Goal: Transaction & Acquisition: Purchase product/service

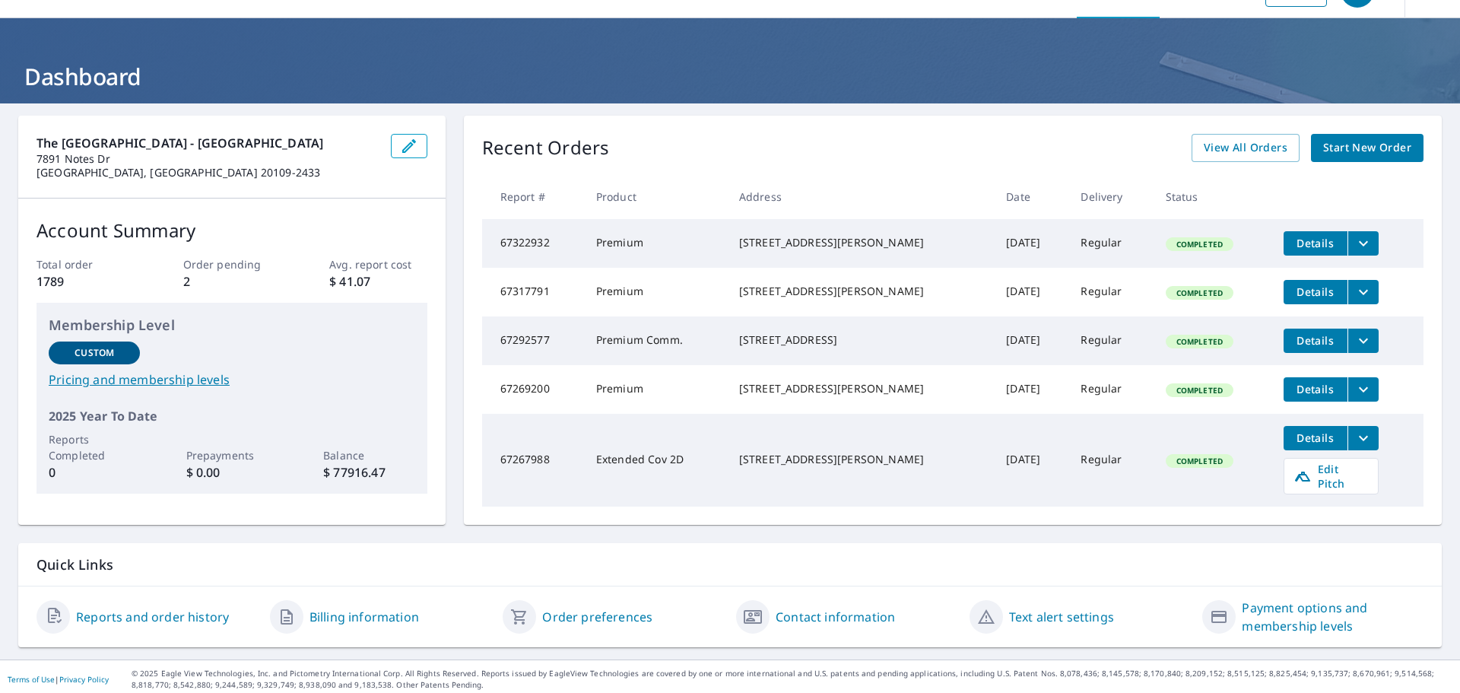
scroll to position [56, 0]
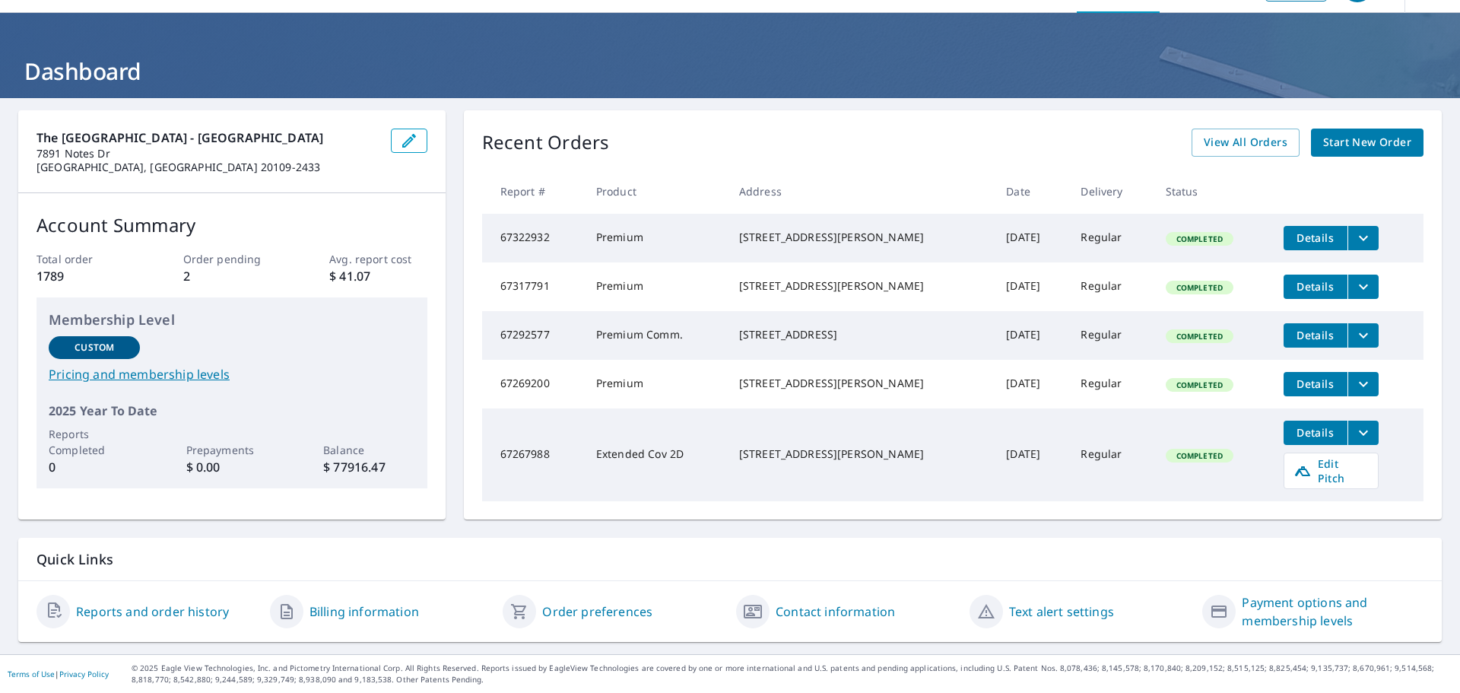
click at [1353, 134] on span "Start New Order" at bounding box center [1367, 142] width 88 height 19
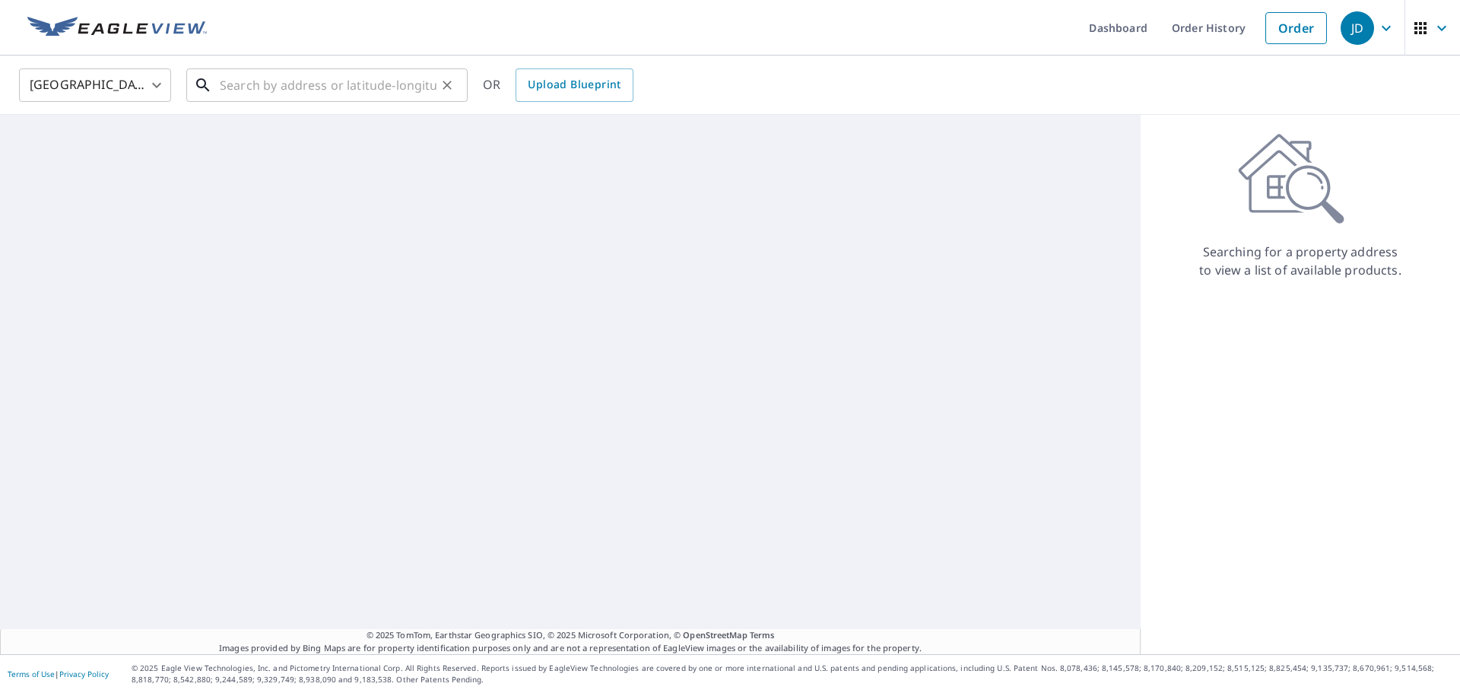
click at [295, 80] on input "text" at bounding box center [328, 85] width 217 height 43
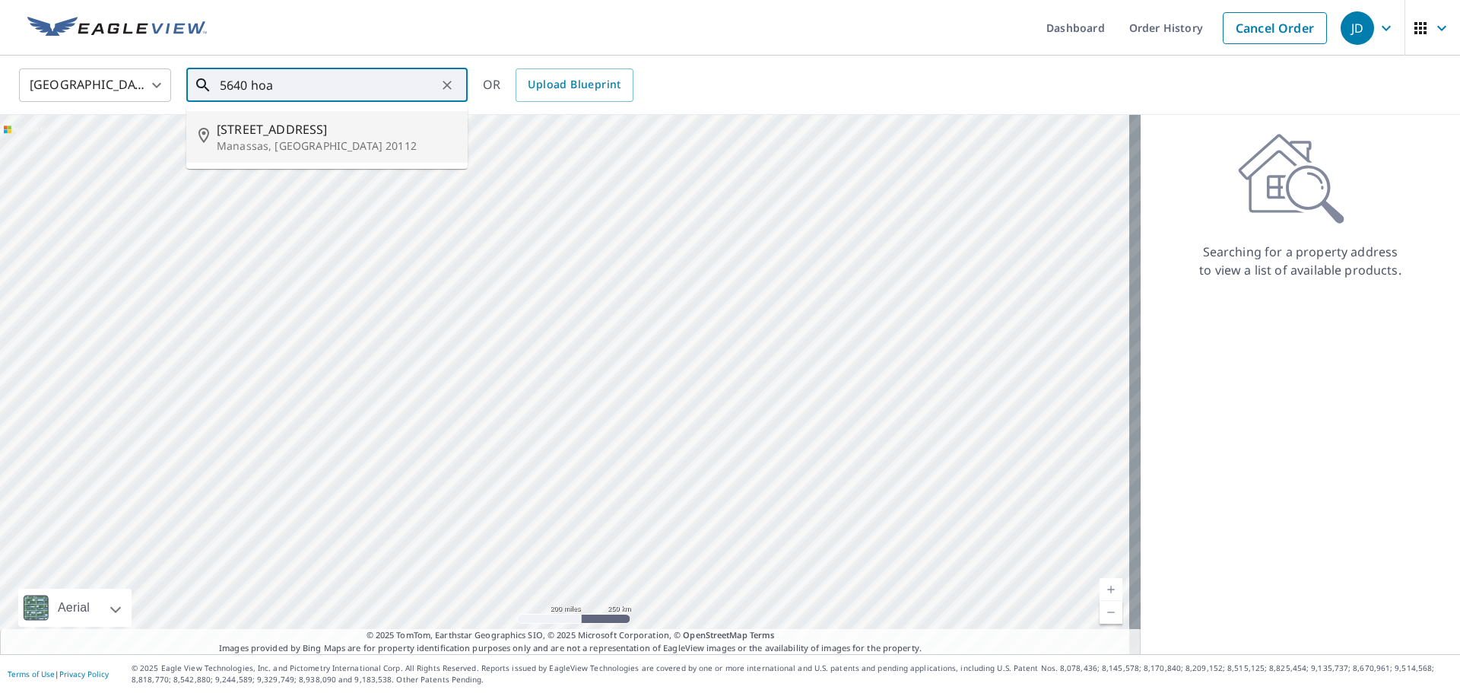
click at [301, 114] on li "[STREET_ADDRESS]" at bounding box center [326, 137] width 281 height 52
type input "[STREET_ADDRESS]"
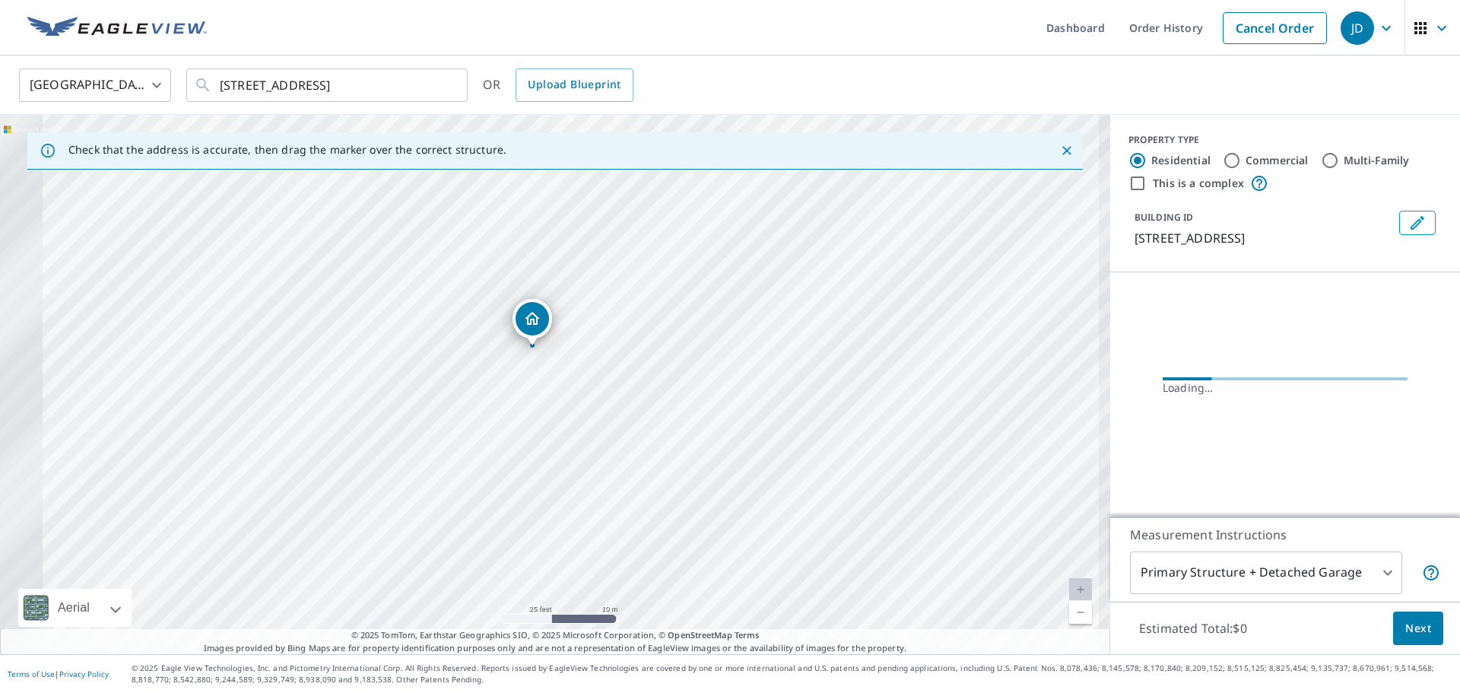
drag, startPoint x: 401, startPoint y: 417, endPoint x: 644, endPoint y: 256, distance: 291.5
click at [644, 256] on div "[STREET_ADDRESS]" at bounding box center [555, 384] width 1110 height 539
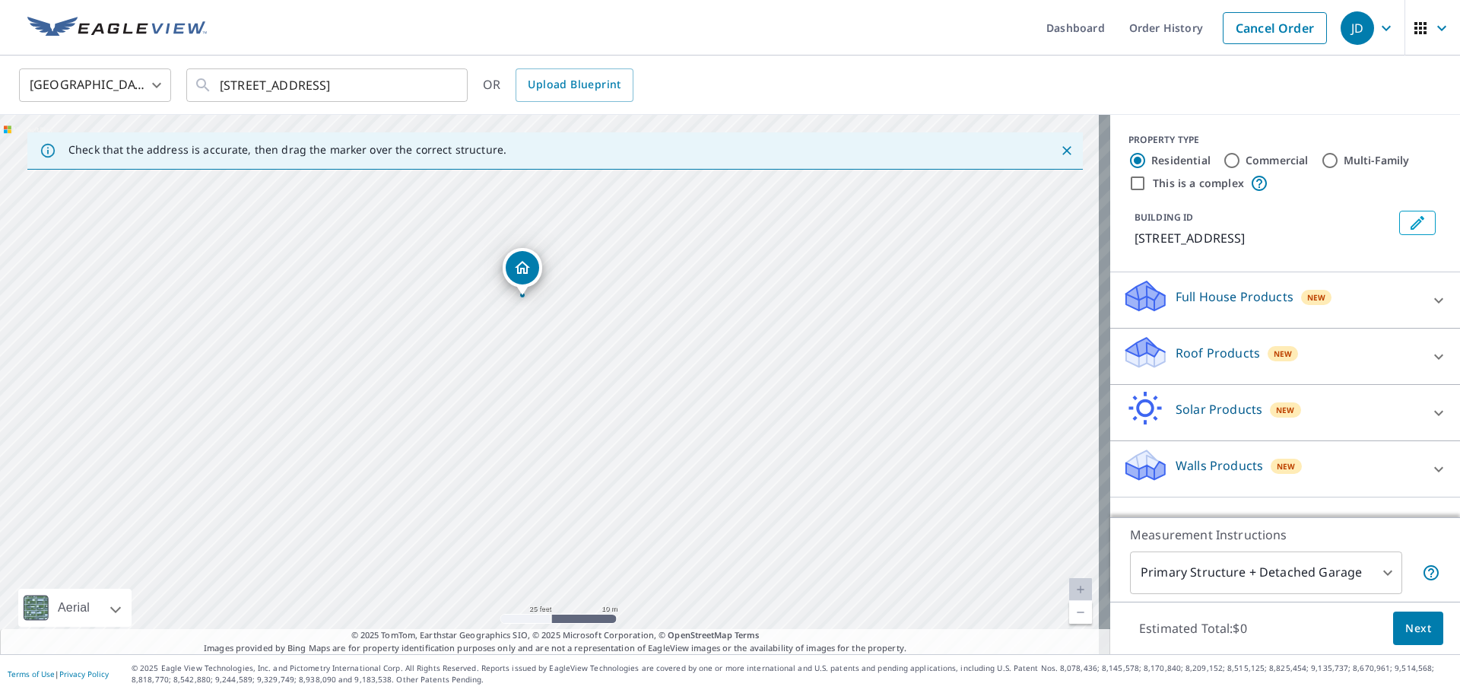
drag, startPoint x: 640, startPoint y: 464, endPoint x: 637, endPoint y: 446, distance: 18.5
click at [637, 446] on div "[STREET_ADDRESS]" at bounding box center [555, 384] width 1110 height 539
drag, startPoint x: 595, startPoint y: 326, endPoint x: 699, endPoint y: 460, distance: 169.6
click at [699, 460] on div "[STREET_ADDRESS]" at bounding box center [555, 384] width 1110 height 539
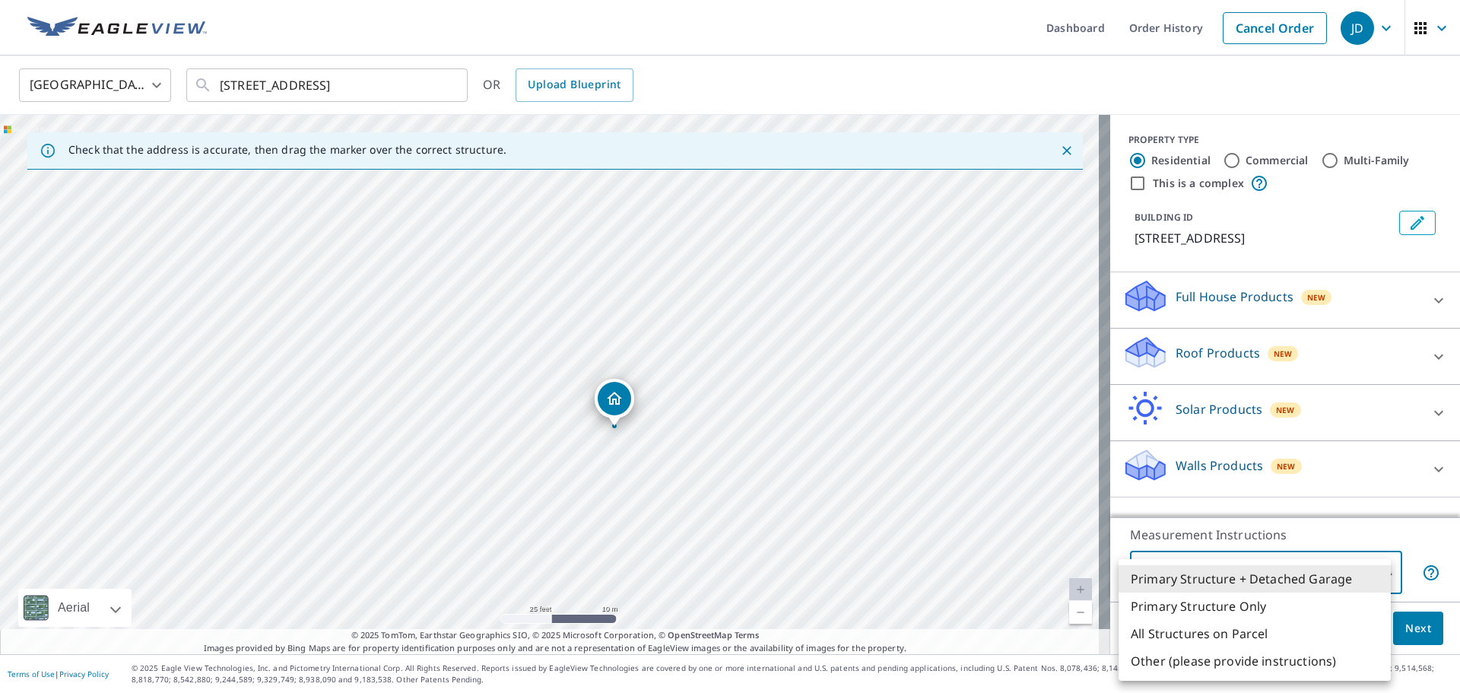
click at [1383, 580] on body "JD JD Dashboard Order History Cancel Order JD [GEOGRAPHIC_DATA] [GEOGRAPHIC_DAT…" at bounding box center [730, 346] width 1460 height 693
click at [1265, 612] on li "Primary Structure Only" at bounding box center [1255, 605] width 272 height 27
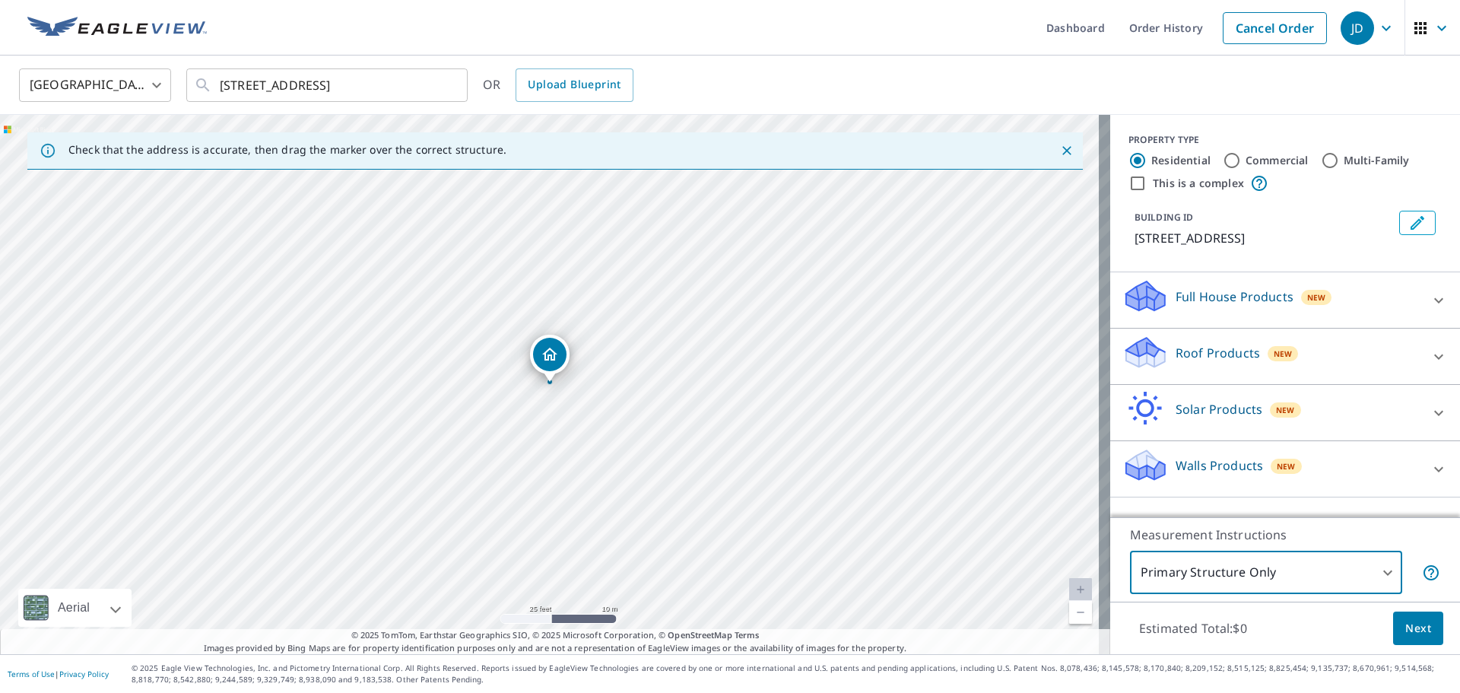
click at [1355, 575] on body "JD JD Dashboard Order History Cancel Order JD [GEOGRAPHIC_DATA] [GEOGRAPHIC_DAT…" at bounding box center [730, 346] width 1460 height 693
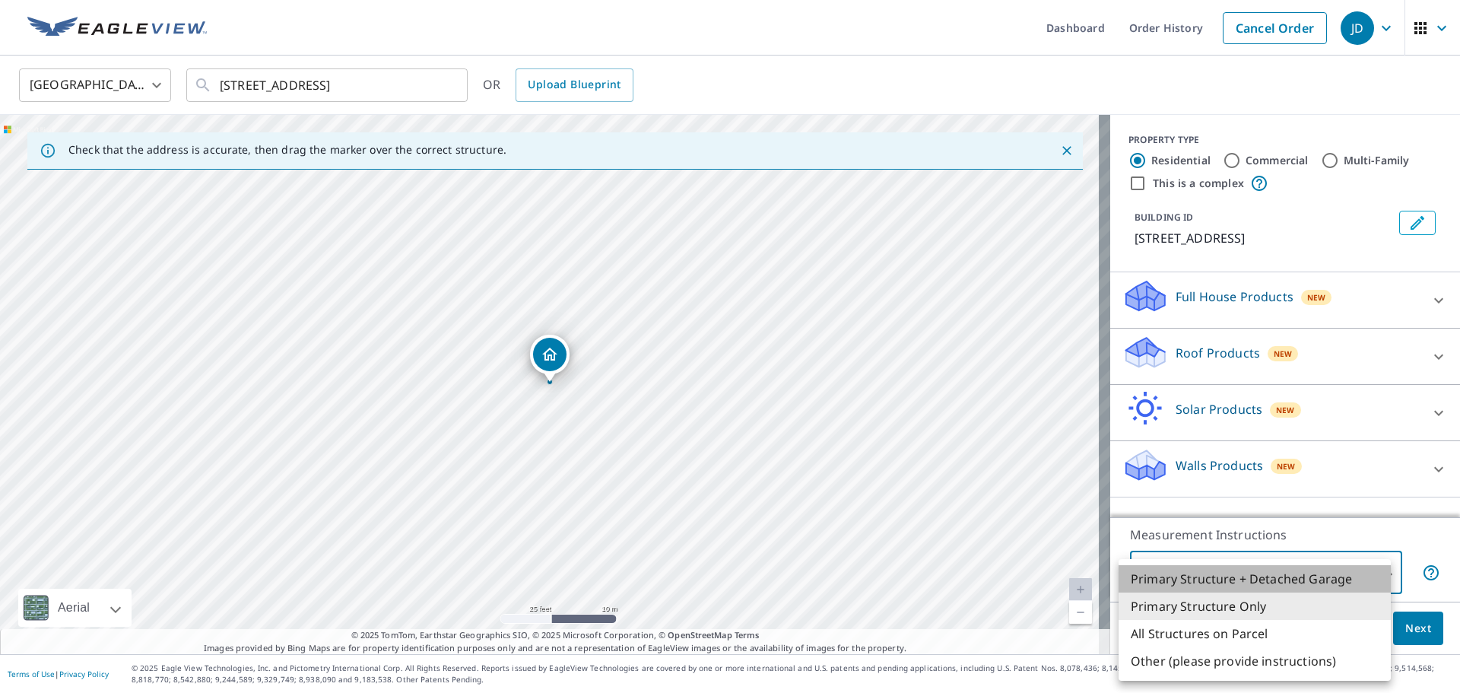
click at [1281, 582] on li "Primary Structure + Detached Garage" at bounding box center [1255, 578] width 272 height 27
type input "1"
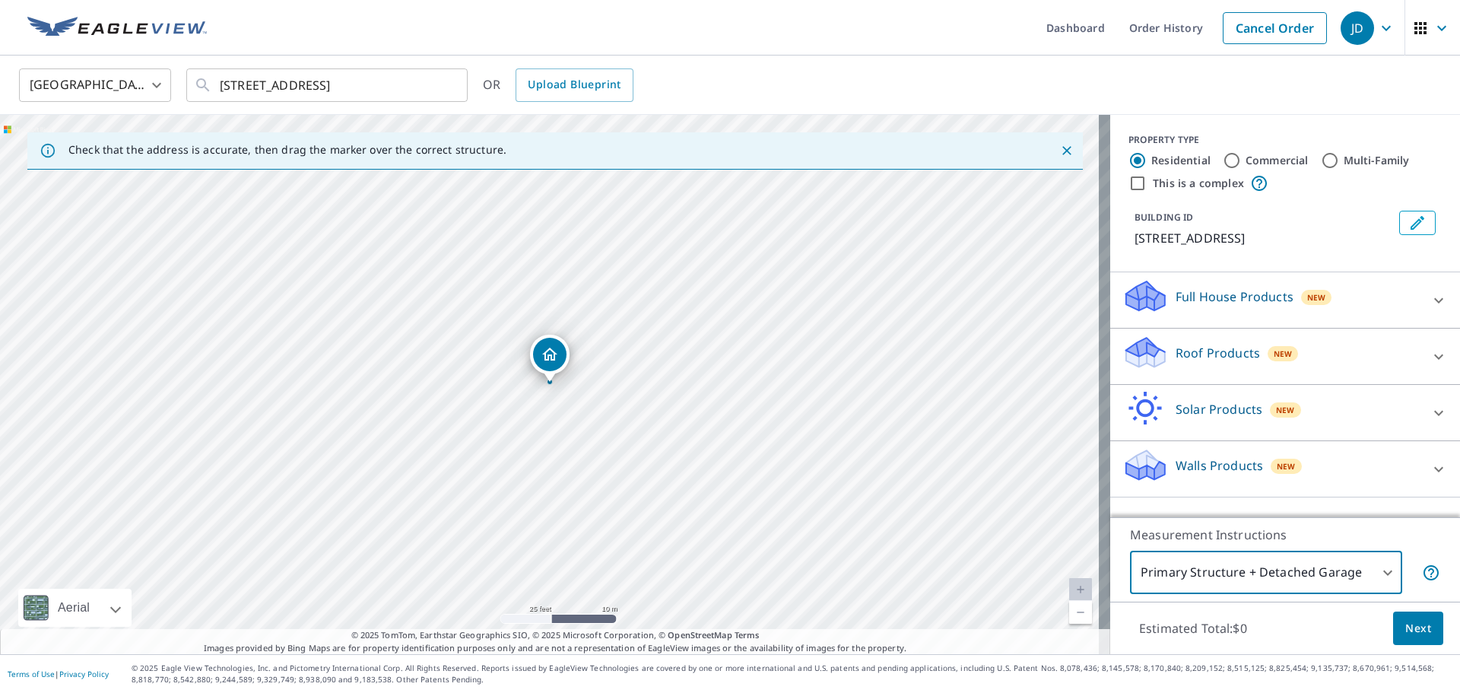
click at [1348, 577] on body "JD JD Dashboard Order History Cancel Order JD [GEOGRAPHIC_DATA] [GEOGRAPHIC_DAT…" at bounding box center [730, 346] width 1460 height 693
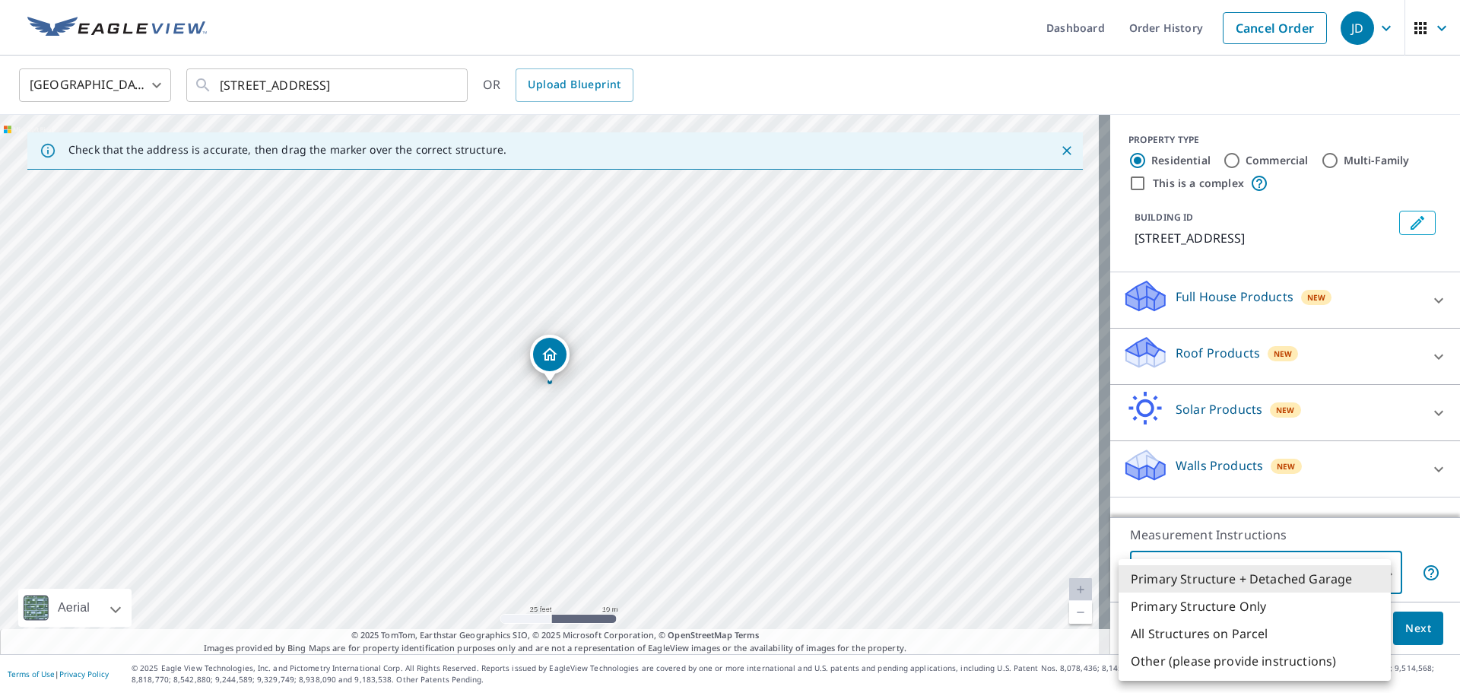
click at [1366, 575] on li "Primary Structure + Detached Garage" at bounding box center [1255, 578] width 272 height 27
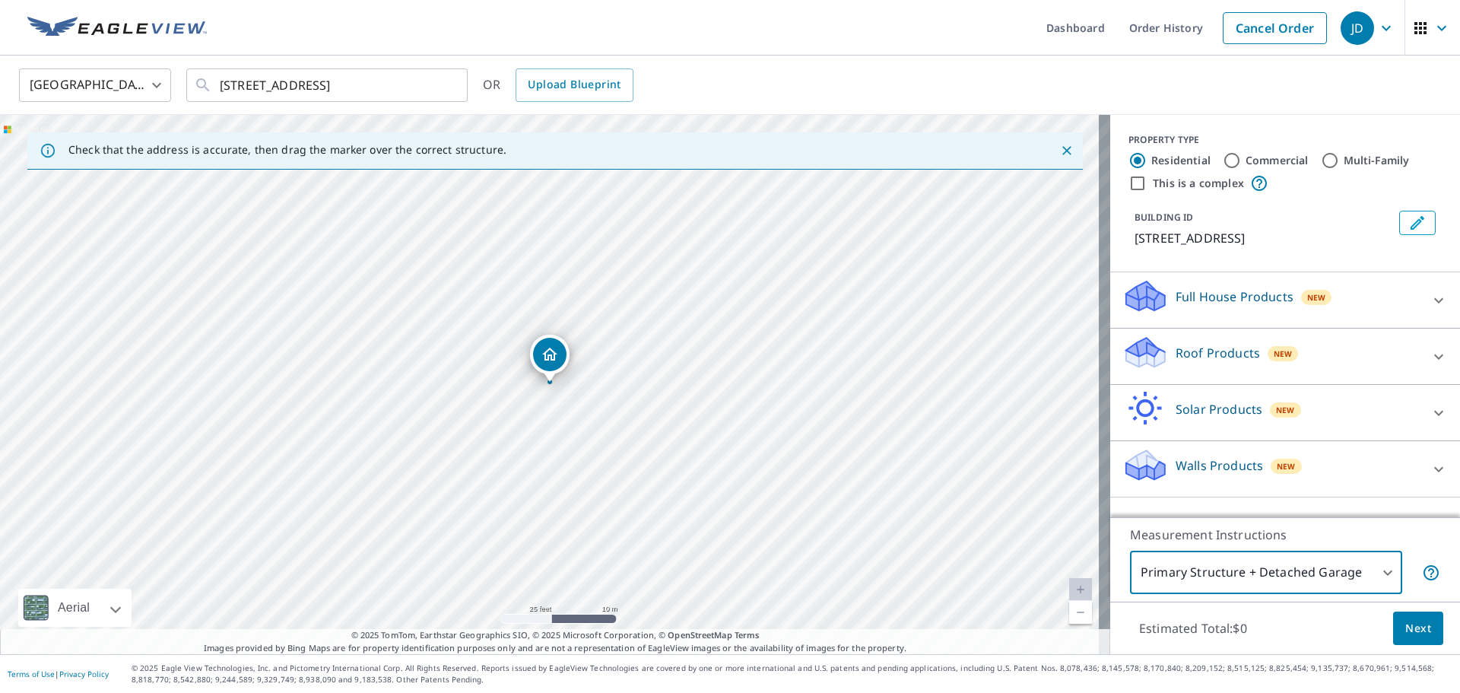
click at [1405, 627] on span "Next" at bounding box center [1418, 628] width 26 height 19
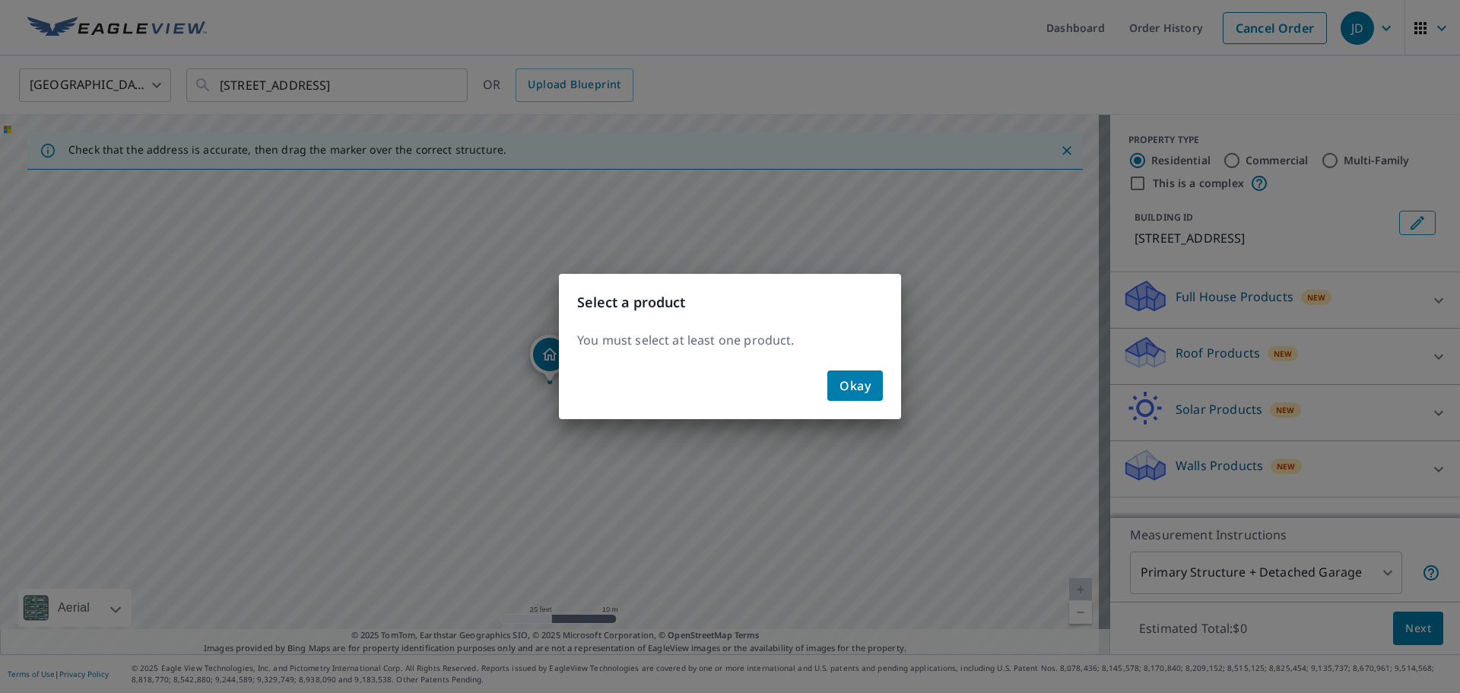
click at [869, 383] on span "Okay" at bounding box center [855, 385] width 31 height 21
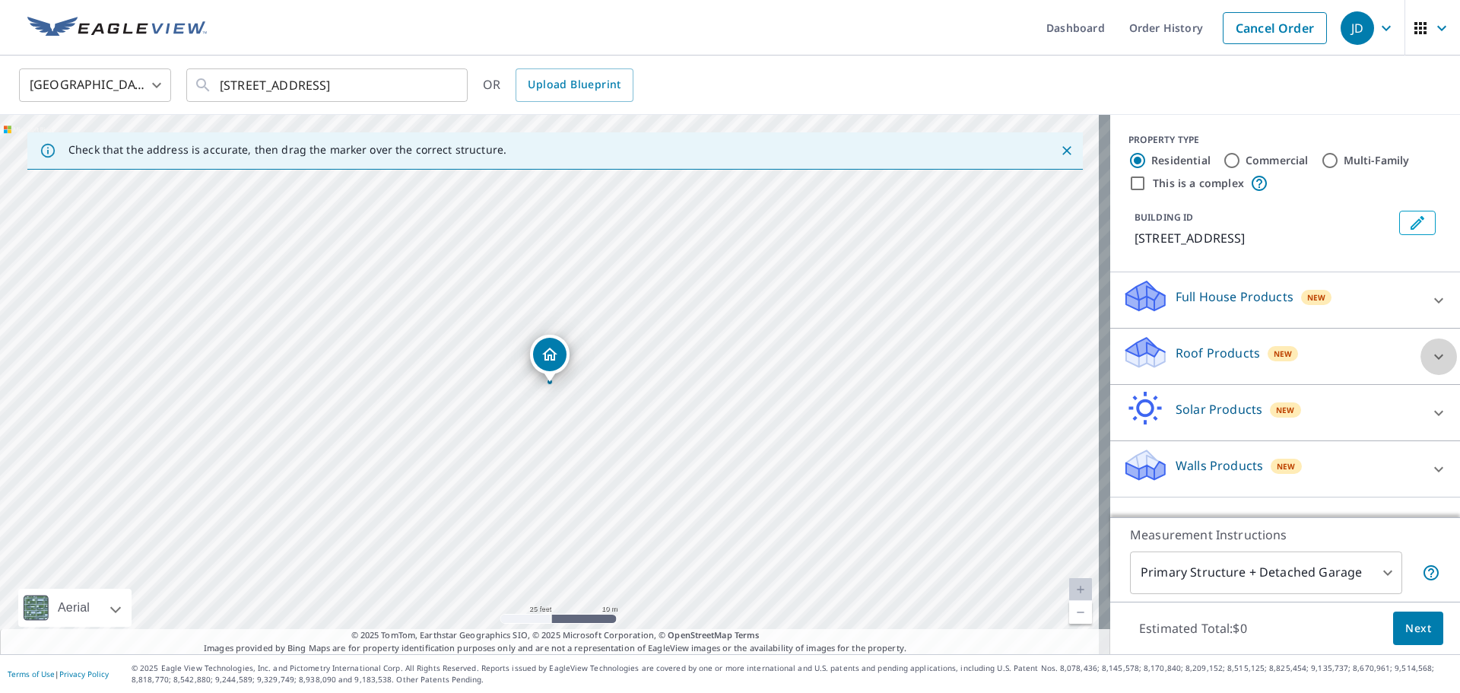
click at [1430, 353] on icon at bounding box center [1439, 357] width 18 height 18
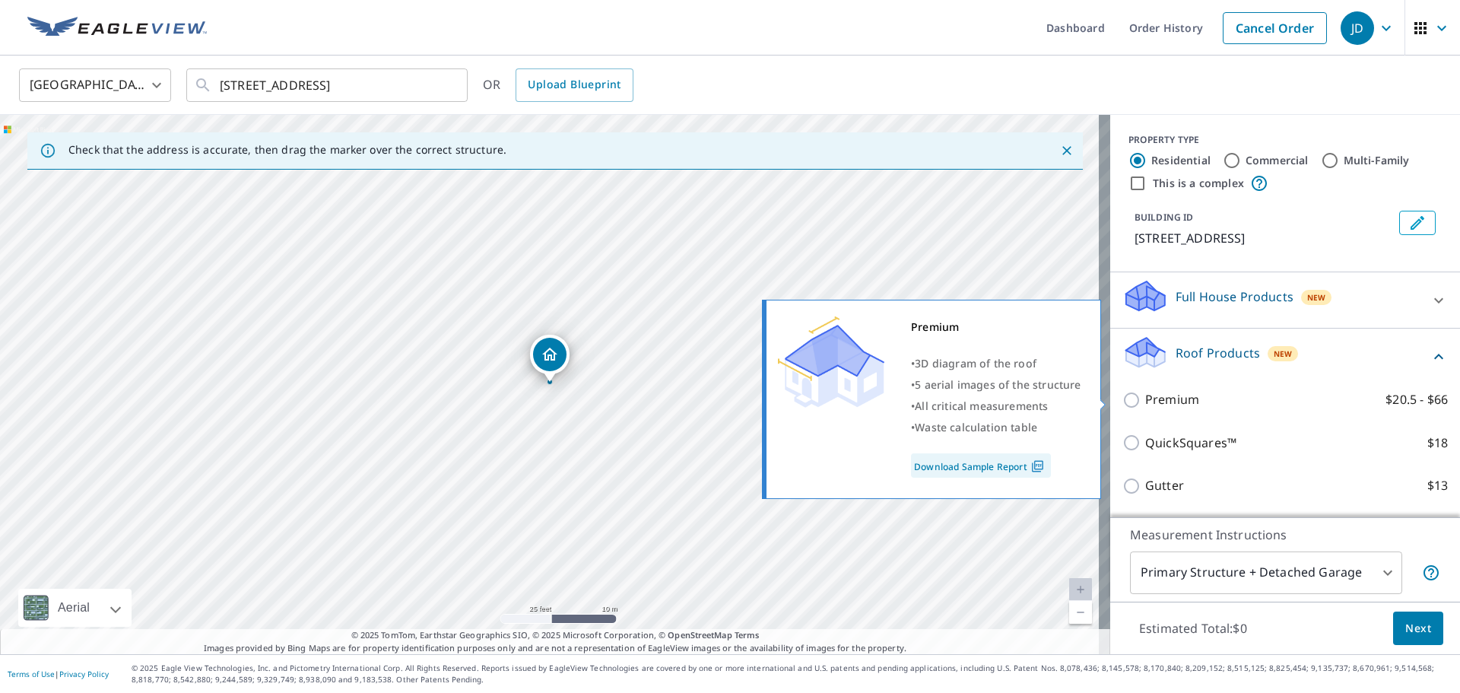
click at [1123, 399] on input "Premium $20.5 - $66" at bounding box center [1134, 400] width 23 height 18
checkbox input "true"
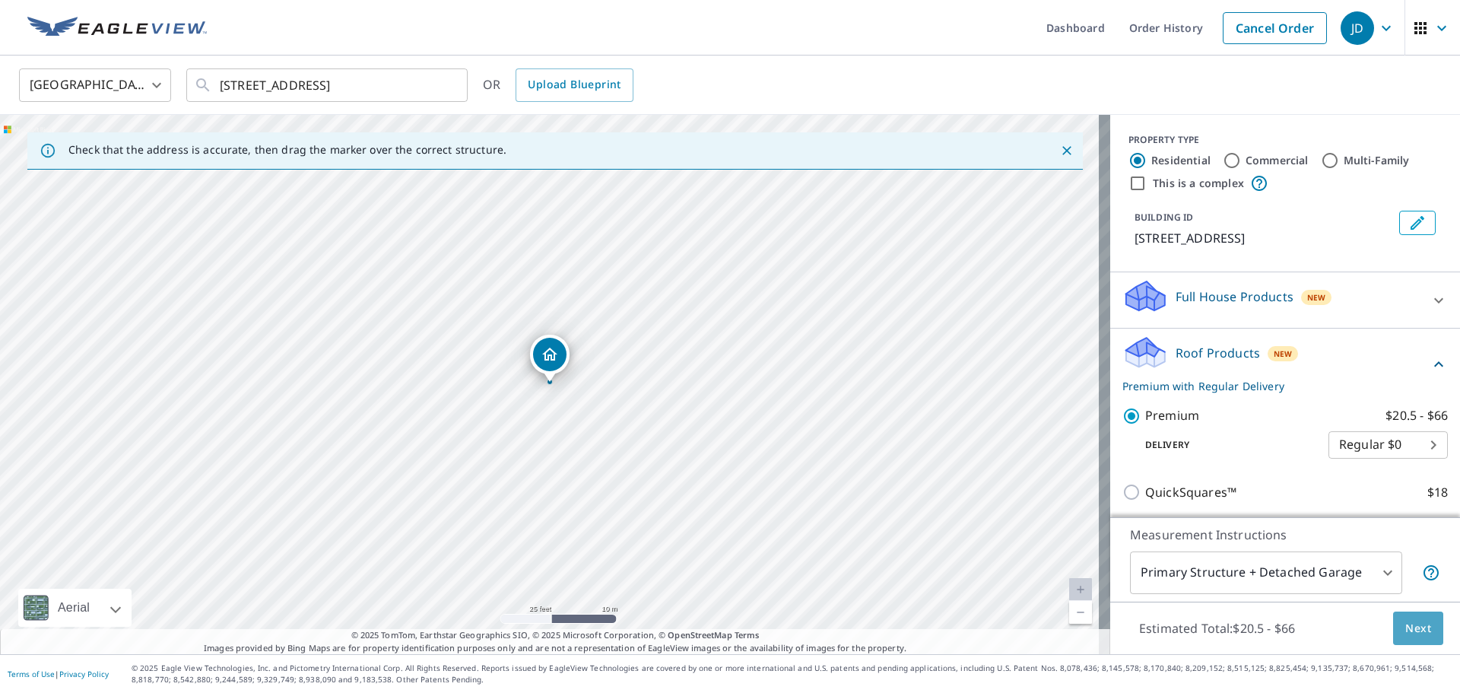
click at [1421, 630] on button "Next" at bounding box center [1418, 628] width 50 height 34
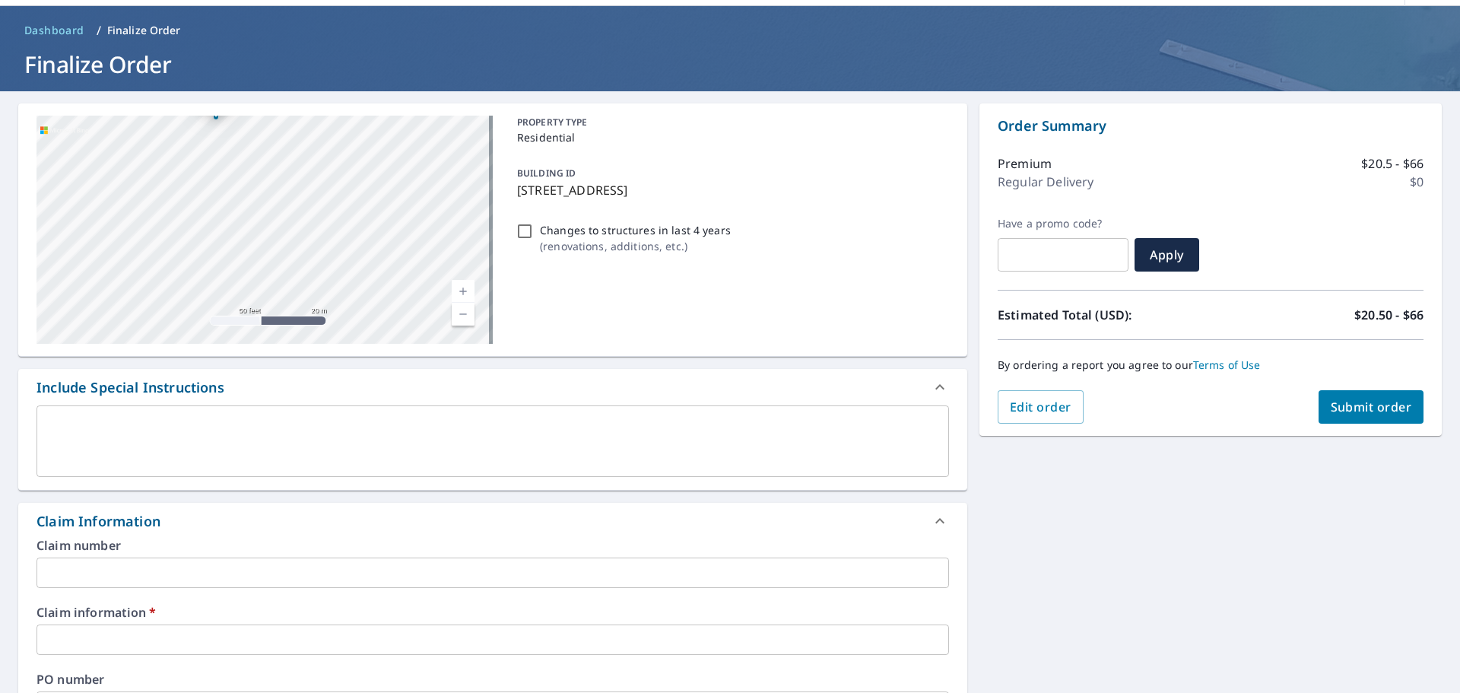
scroll to position [76, 0]
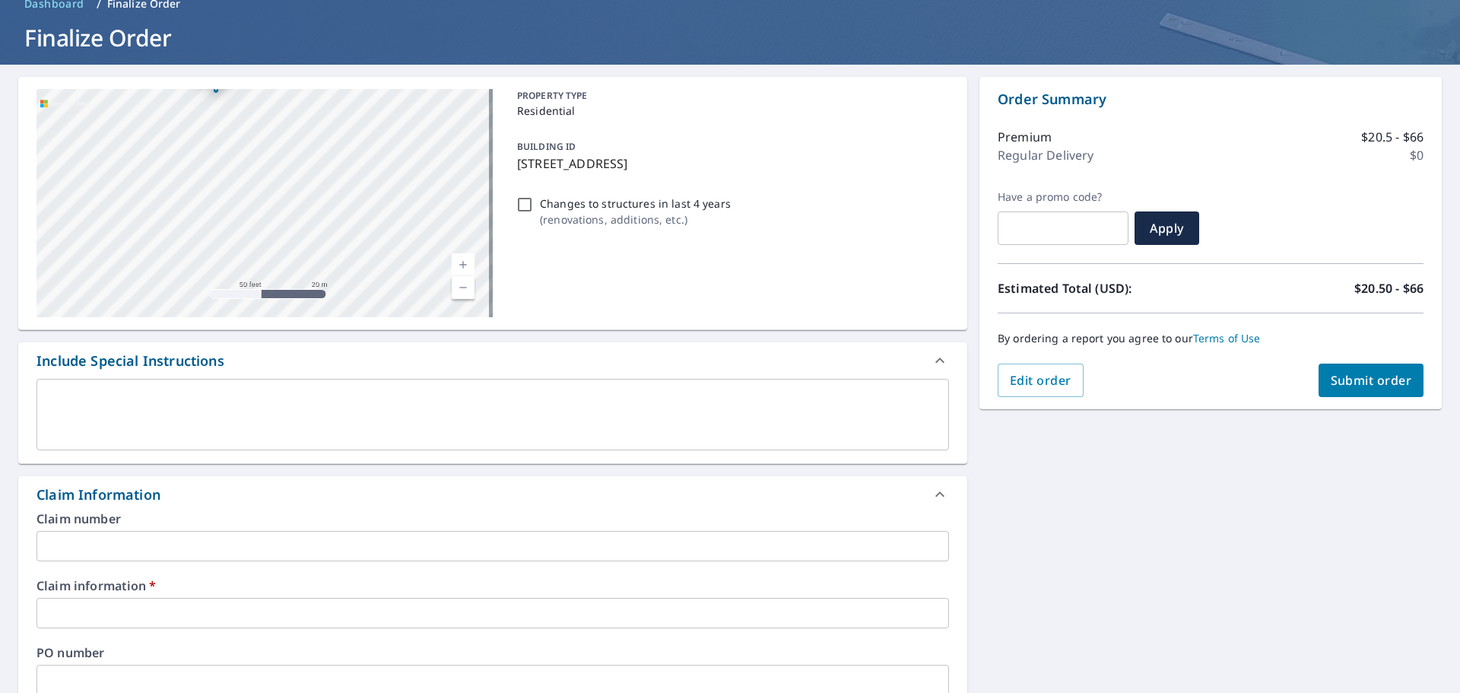
click at [300, 605] on input "text" at bounding box center [493, 613] width 913 height 30
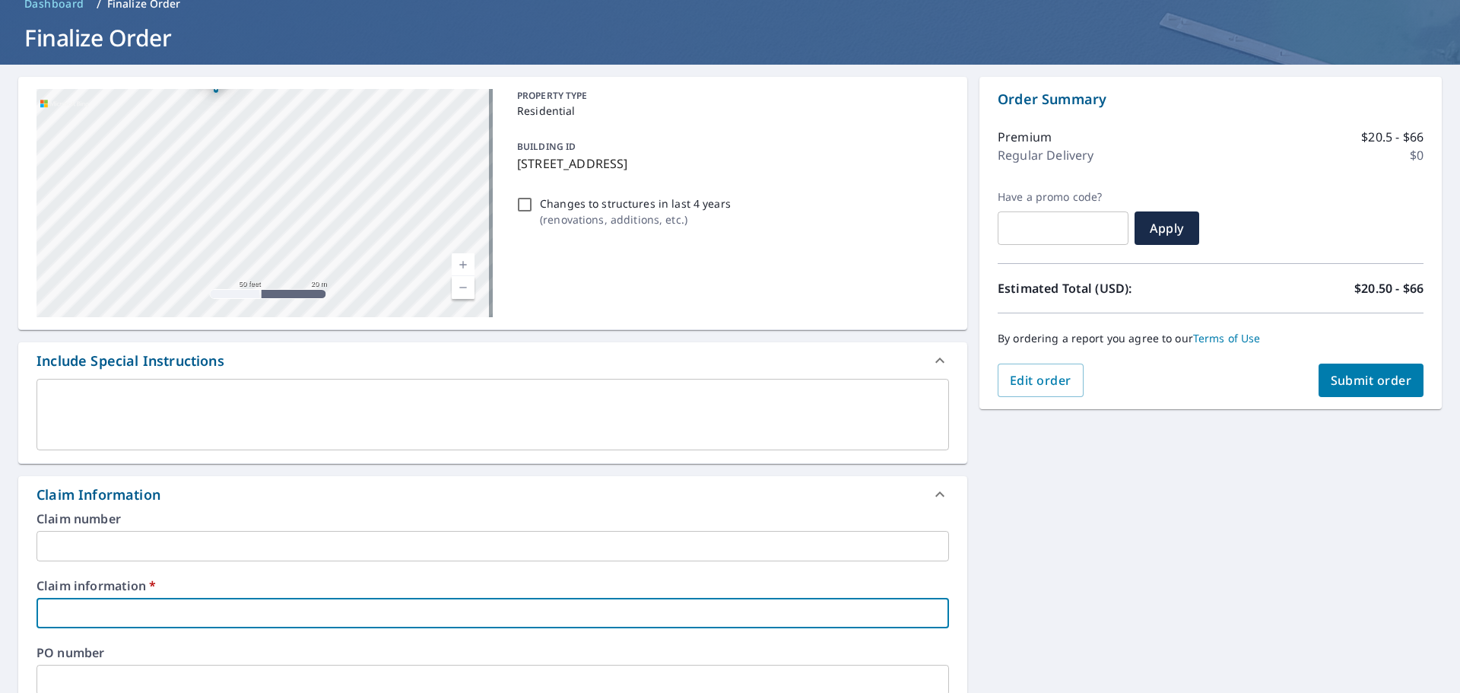
type input "0"
checkbox input "true"
type input "00"
checkbox input "true"
type input "000"
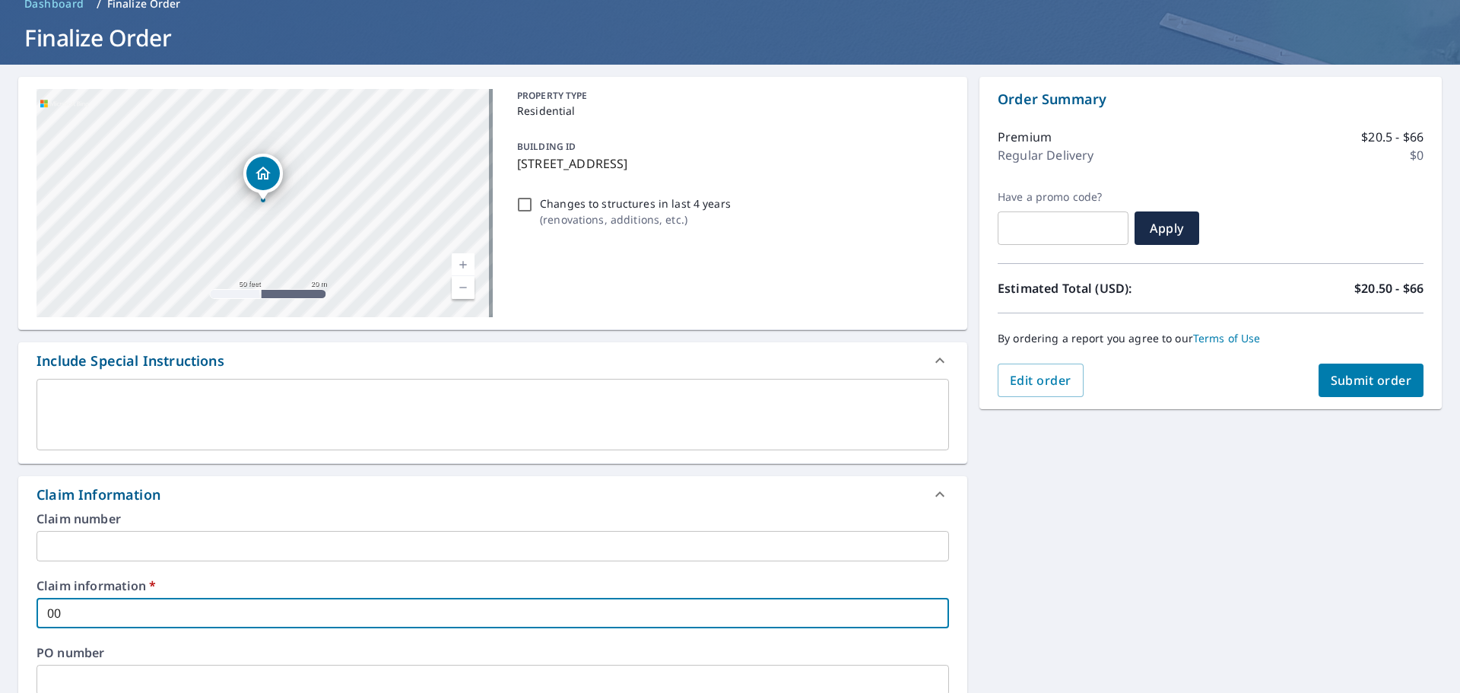
checkbox input "true"
type input "0000"
checkbox input "true"
type input "00000"
checkbox input "true"
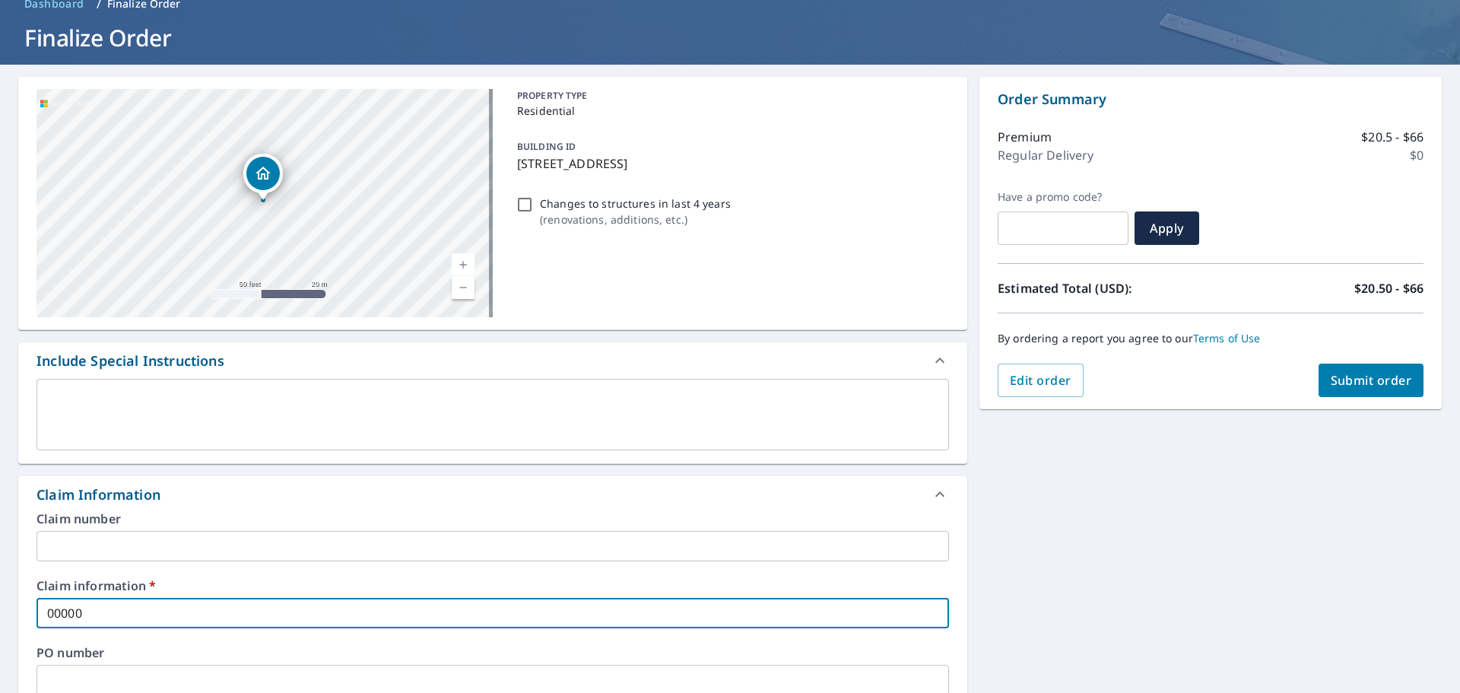
type input "000000"
checkbox input "true"
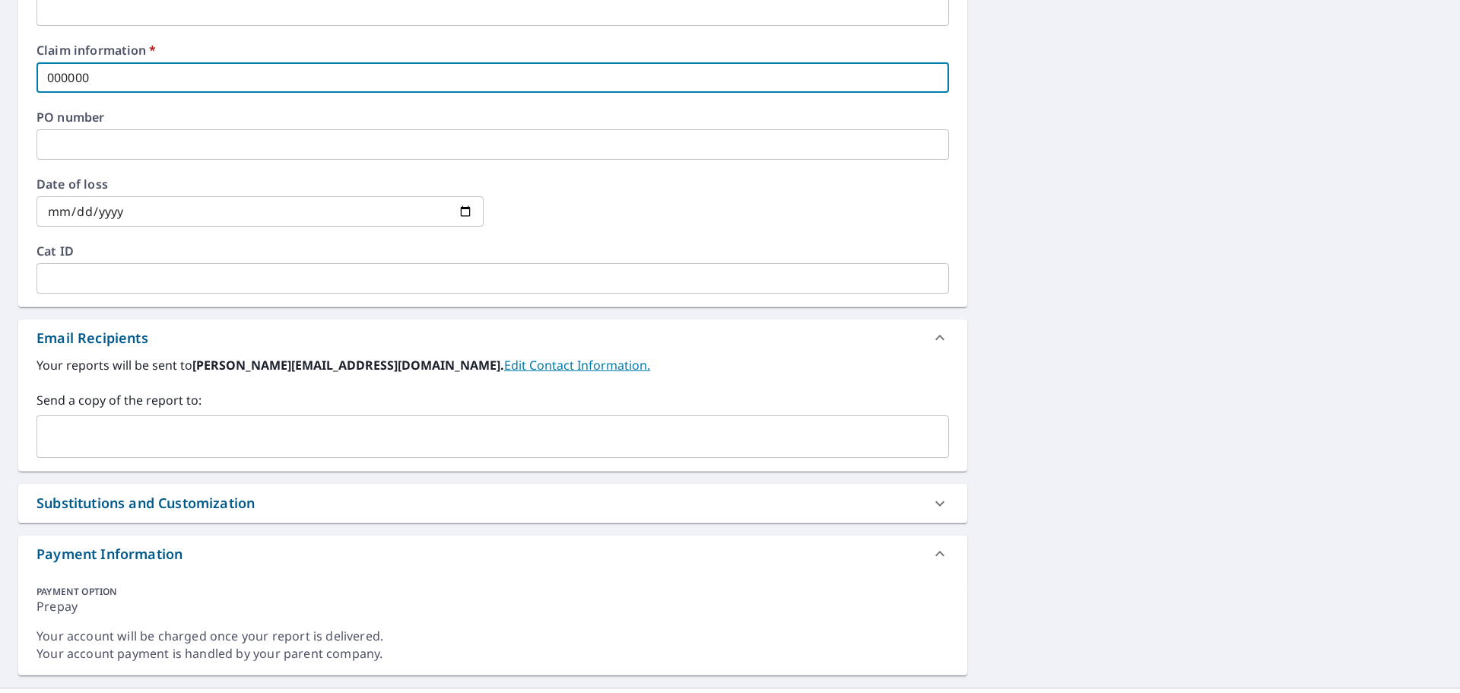
scroll to position [645, 0]
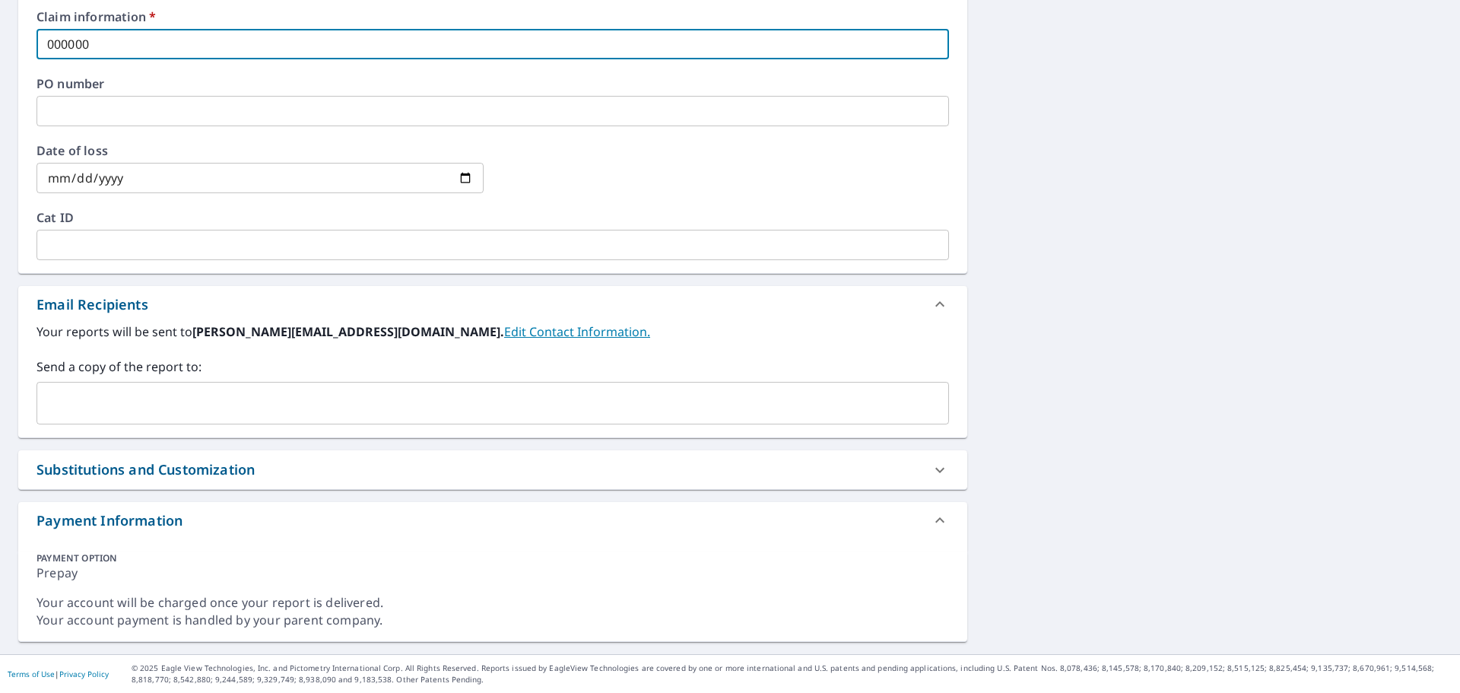
type input "000000"
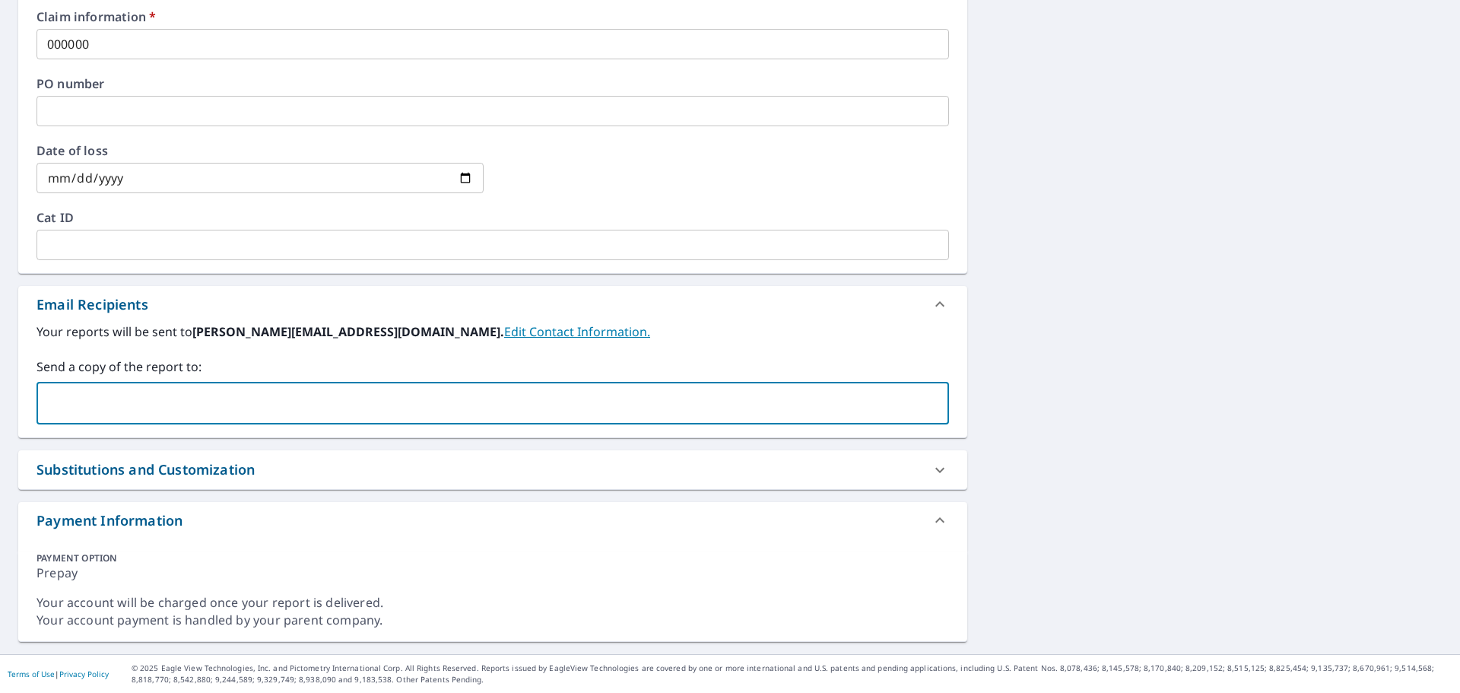
click at [326, 414] on input "text" at bounding box center [481, 403] width 876 height 29
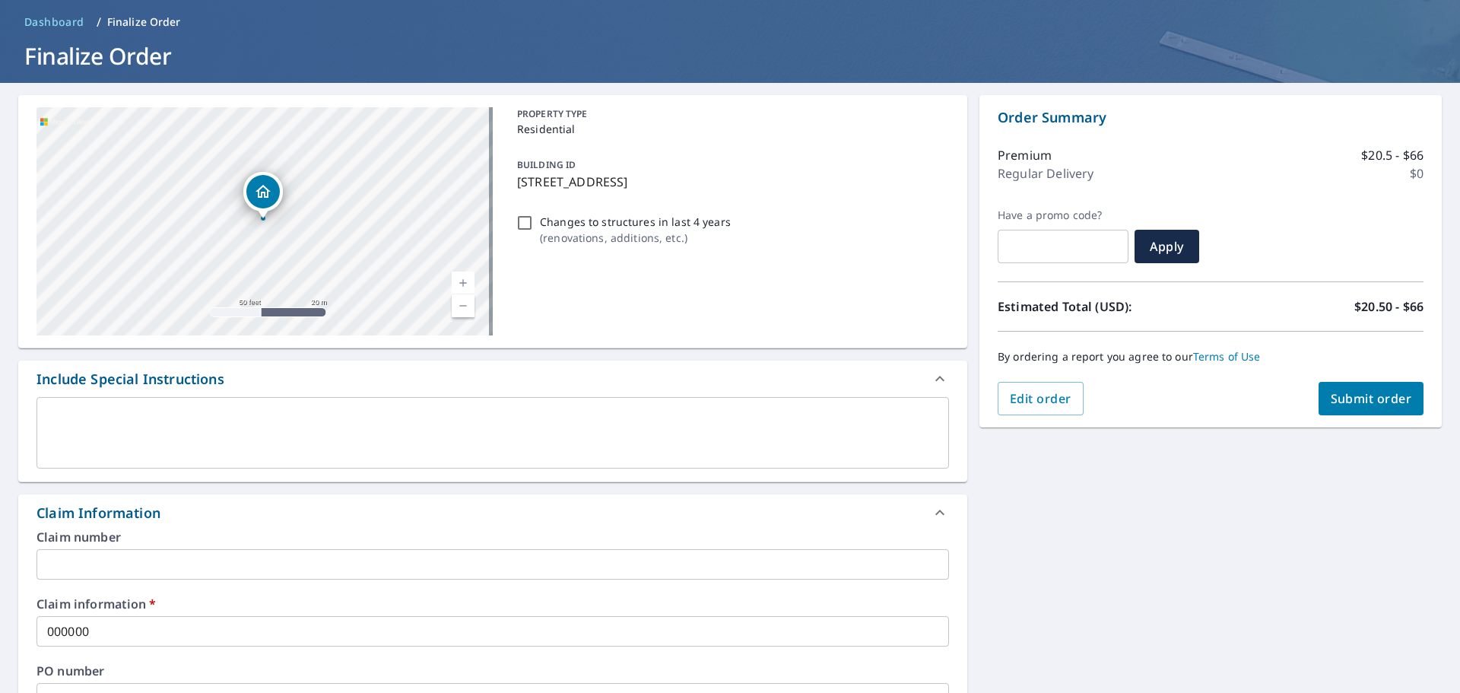
scroll to position [0, 0]
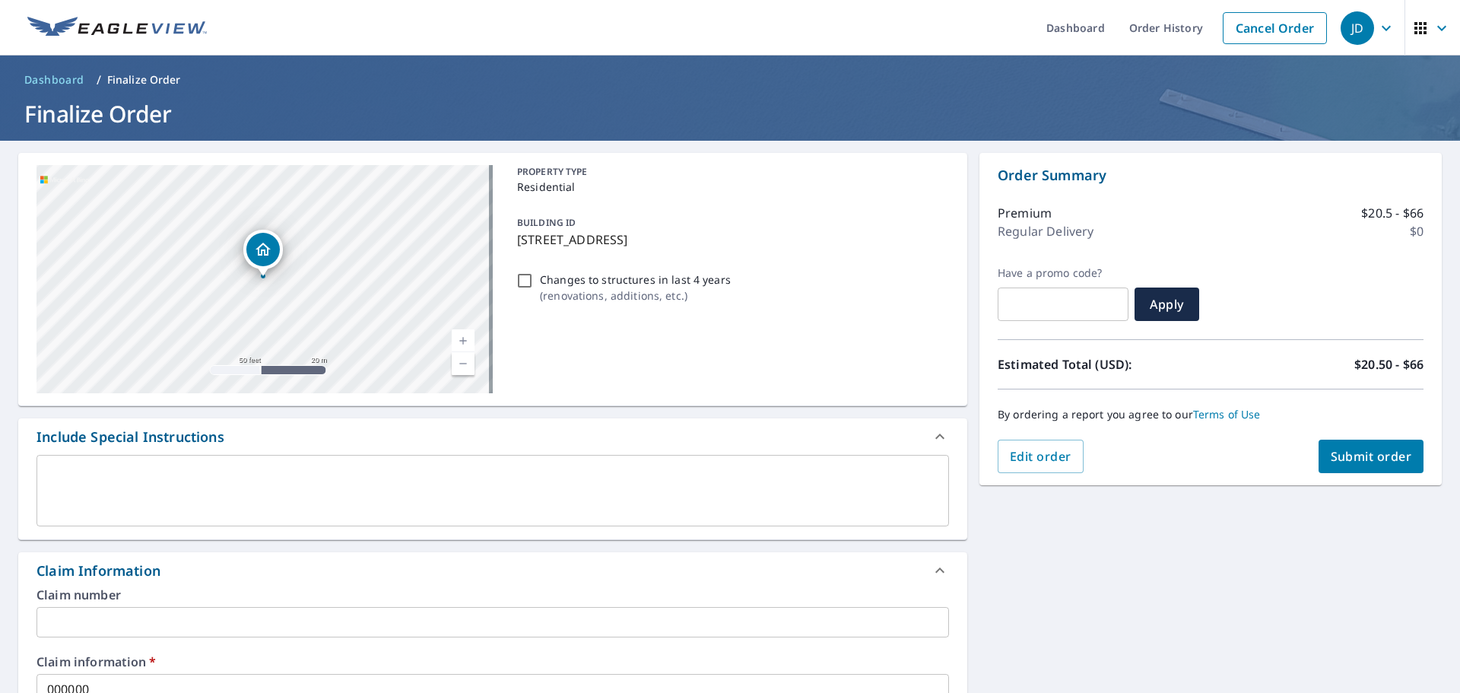
type input "[PERSON_NAME][EMAIL_ADDRESS][PERSON_NAME][DOMAIN_NAME]"
click at [1382, 463] on span "Submit order" at bounding box center [1371, 456] width 81 height 17
checkbox input "true"
